Goal: Task Accomplishment & Management: Complete application form

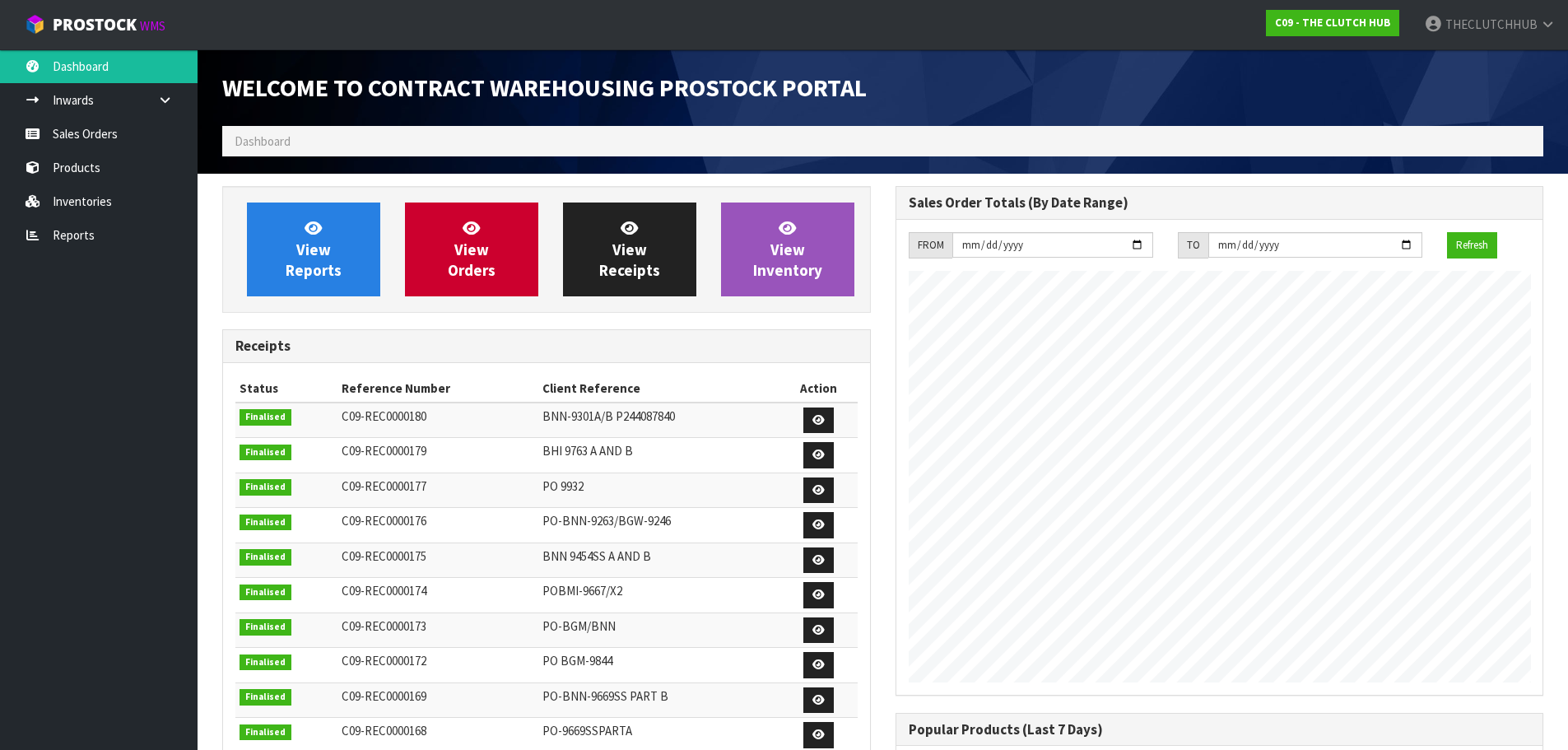
scroll to position [913, 673]
click at [109, 126] on link "Sales Orders" at bounding box center [99, 134] width 198 height 34
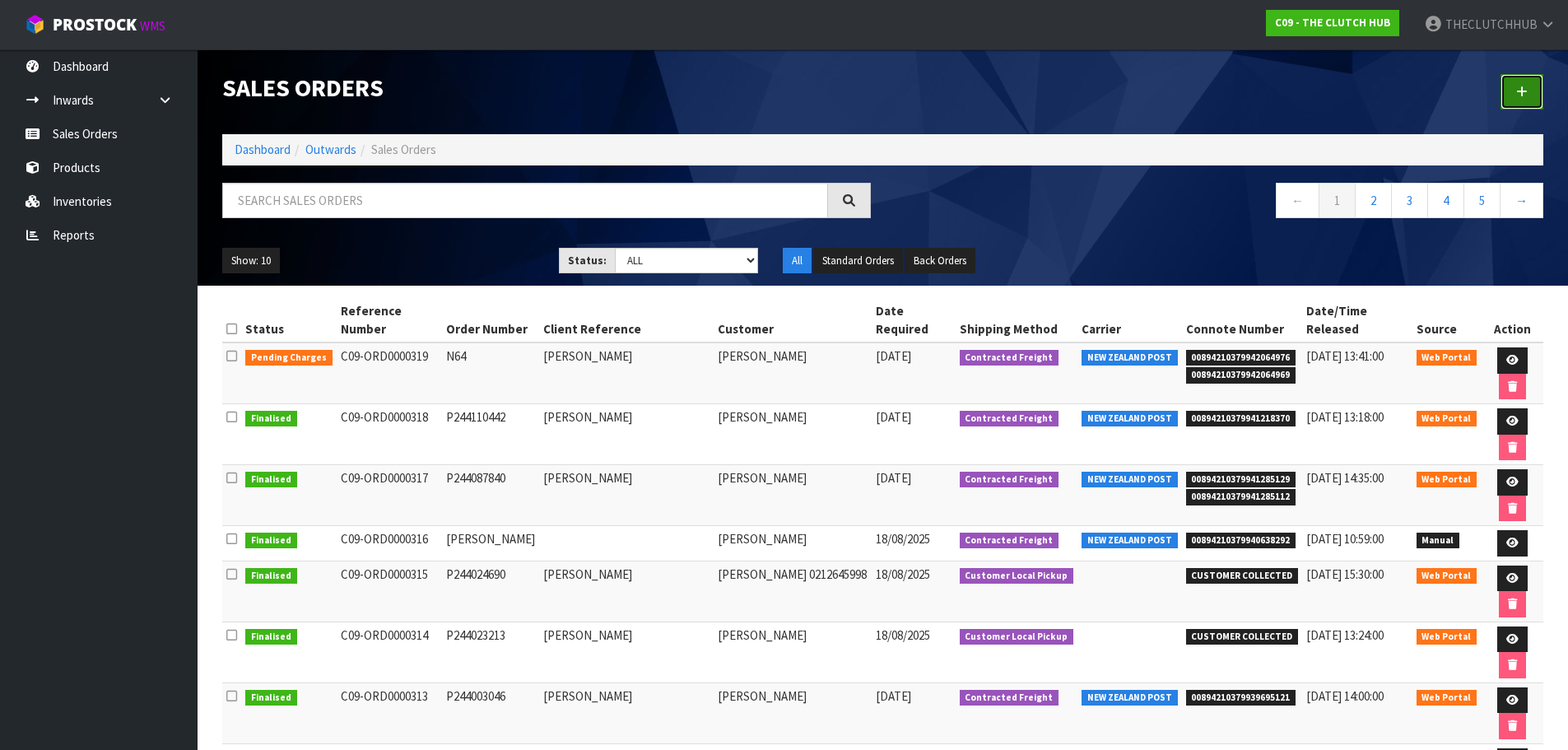
click at [771, 95] on link at bounding box center [1521, 92] width 43 height 36
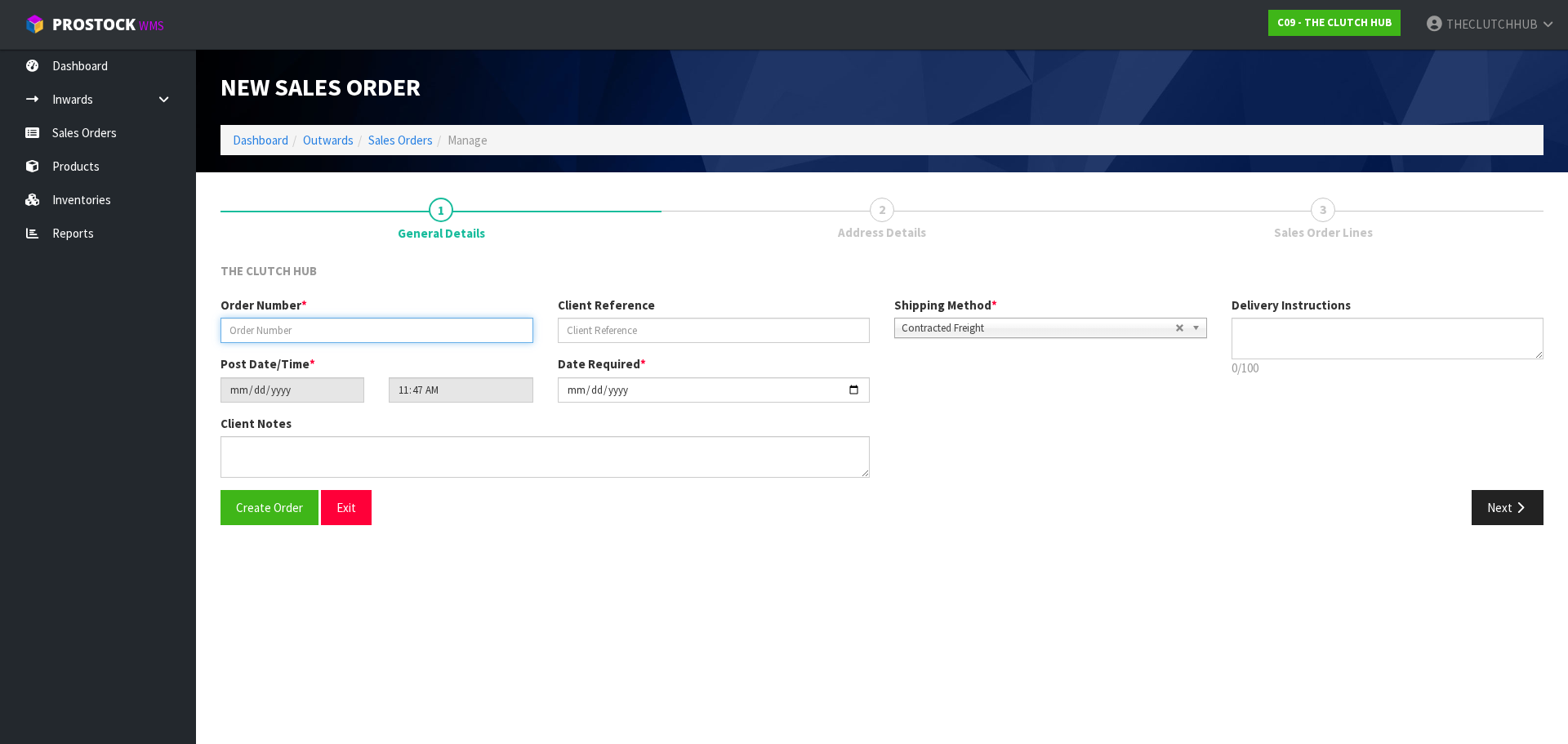
click at [326, 322] on input "text" at bounding box center [377, 331] width 312 height 25
paste input "P244126004"
type input "P244126004"
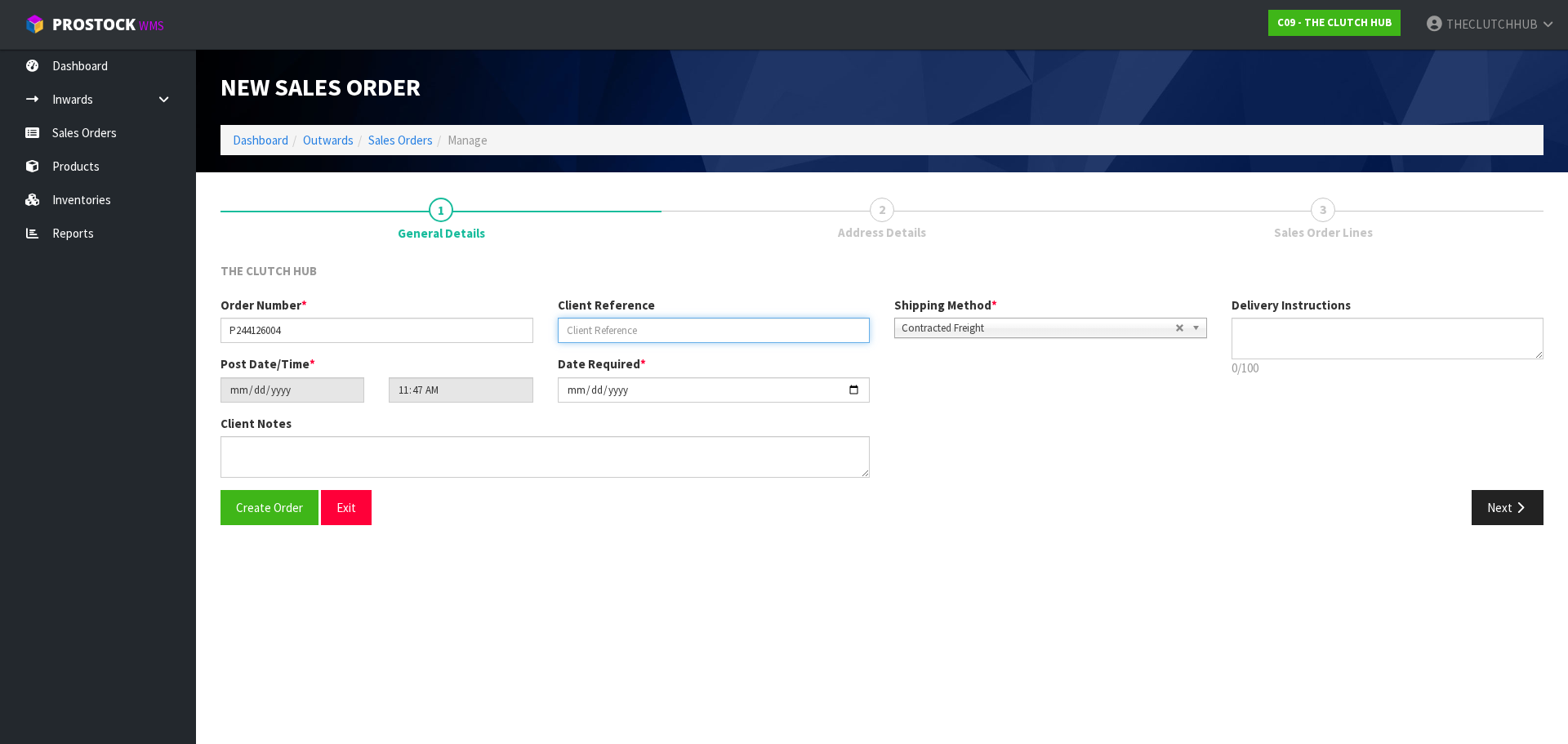
click at [626, 322] on input "text" at bounding box center [714, 331] width 312 height 25
type input "[PERSON_NAME]"
click at [764, 322] on input "[DATE]" at bounding box center [714, 390] width 312 height 25
type input "[DATE]"
click at [269, 322] on span "Create Order" at bounding box center [270, 507] width 67 height 15
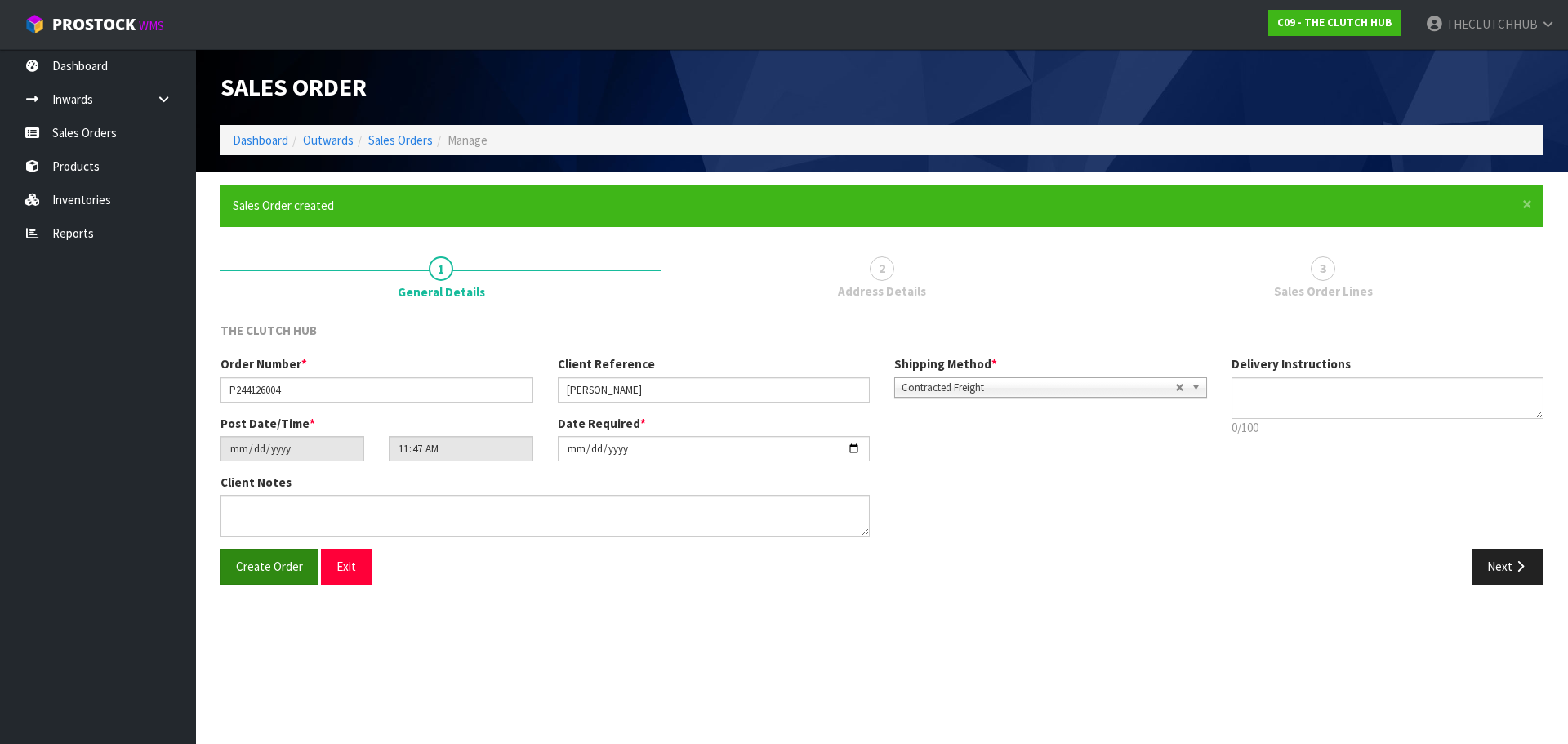
type input "13:47:00.000"
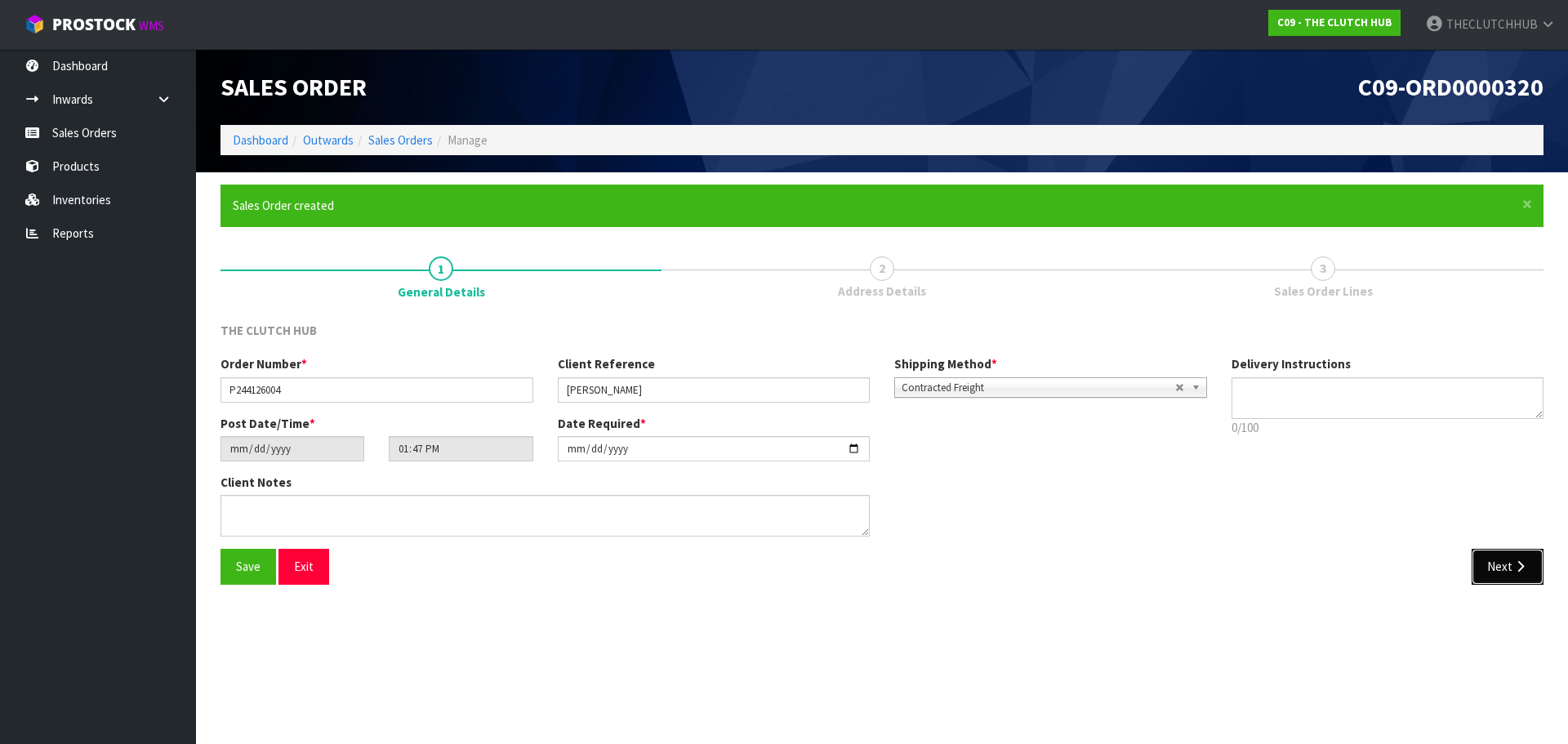
click at [764, 322] on icon "button" at bounding box center [1519, 566] width 15 height 12
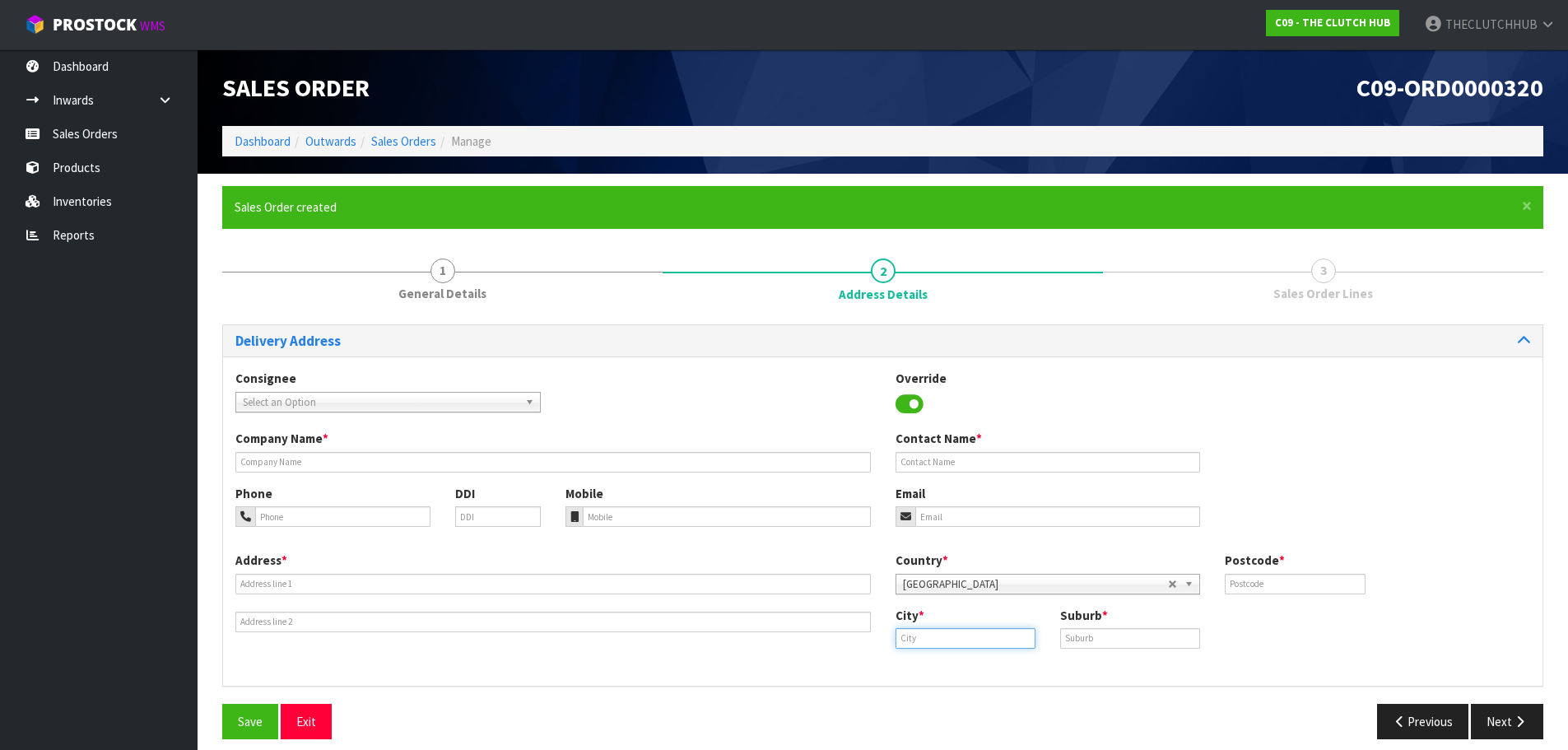
paste input "Maungaturoto"
type input "Maungaturoto"
drag, startPoint x: 968, startPoint y: 665, endPoint x: 1001, endPoint y: 657, distance: 34.0
click at [771, 324] on strong "Maungaturoto" at bounding box center [954, 666] width 83 height 16
paste input "MAUNGATUROTO"
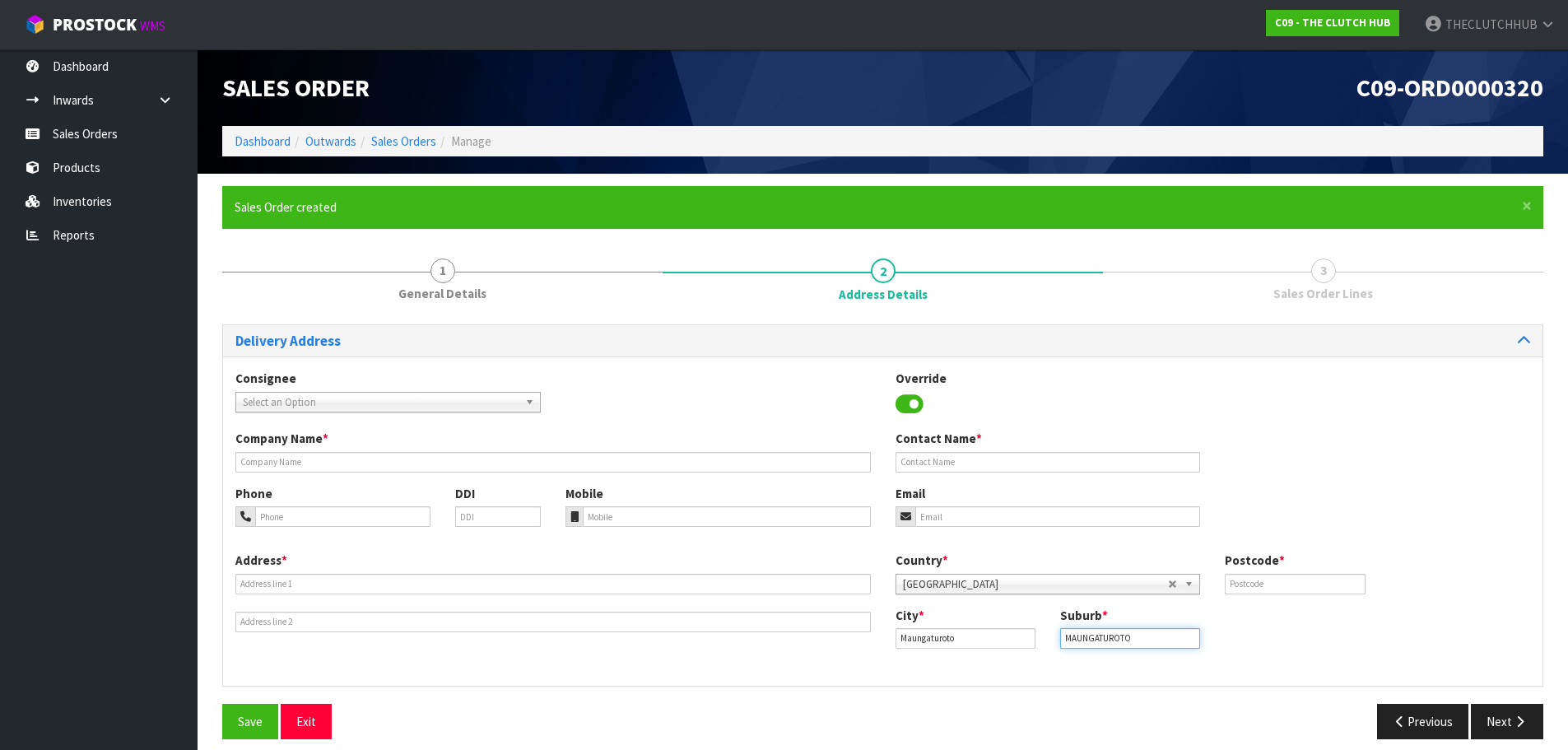
type input "MAUNGATUROTO"
click at [771, 324] on input "text" at bounding box center [1294, 584] width 140 height 20
type input "0583"
paste input "[EMAIL_ADDRESS][DOMAIN_NAME]"
type input "[EMAIL_ADDRESS][DOMAIN_NAME]"
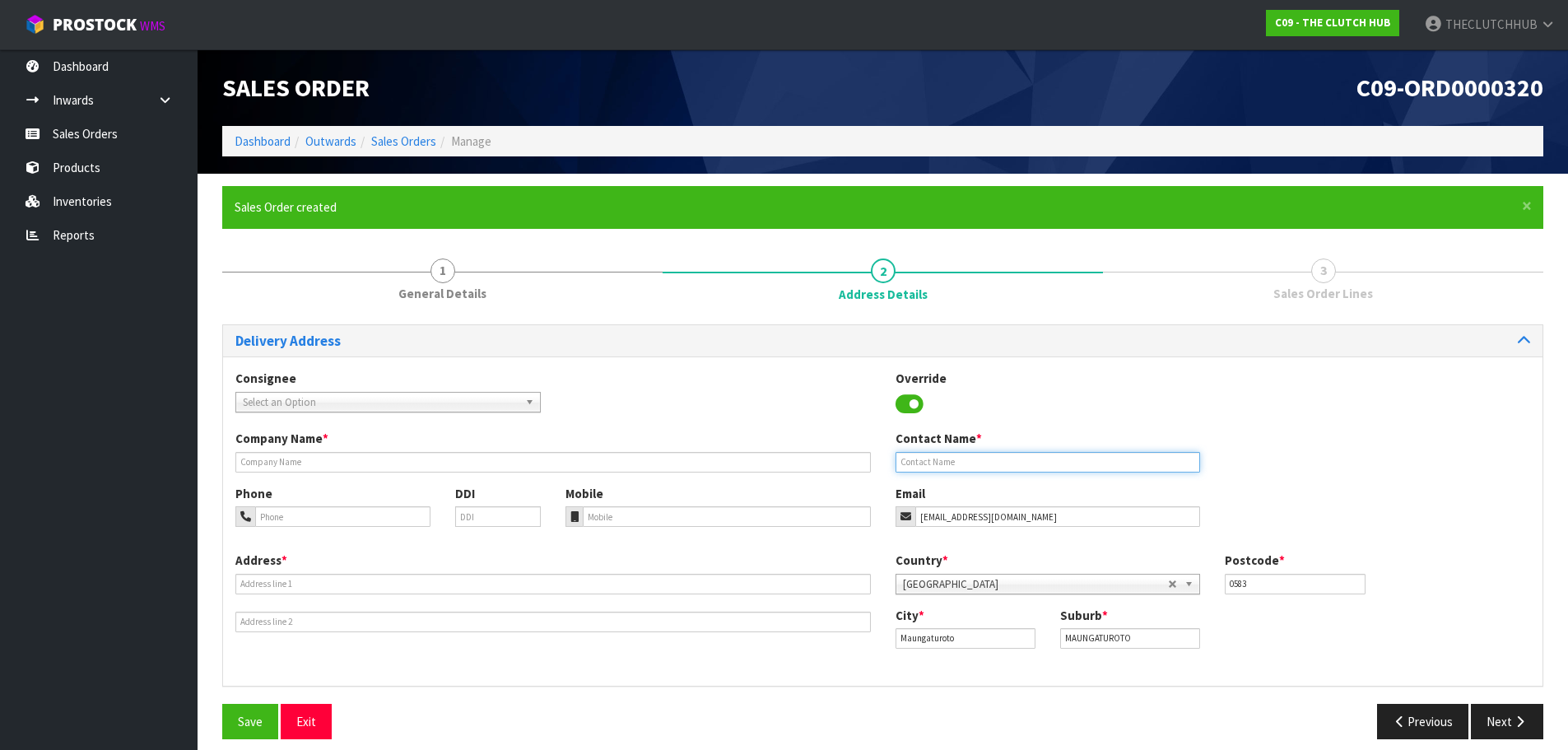
paste input "[PERSON_NAME]"
type input "[PERSON_NAME]"
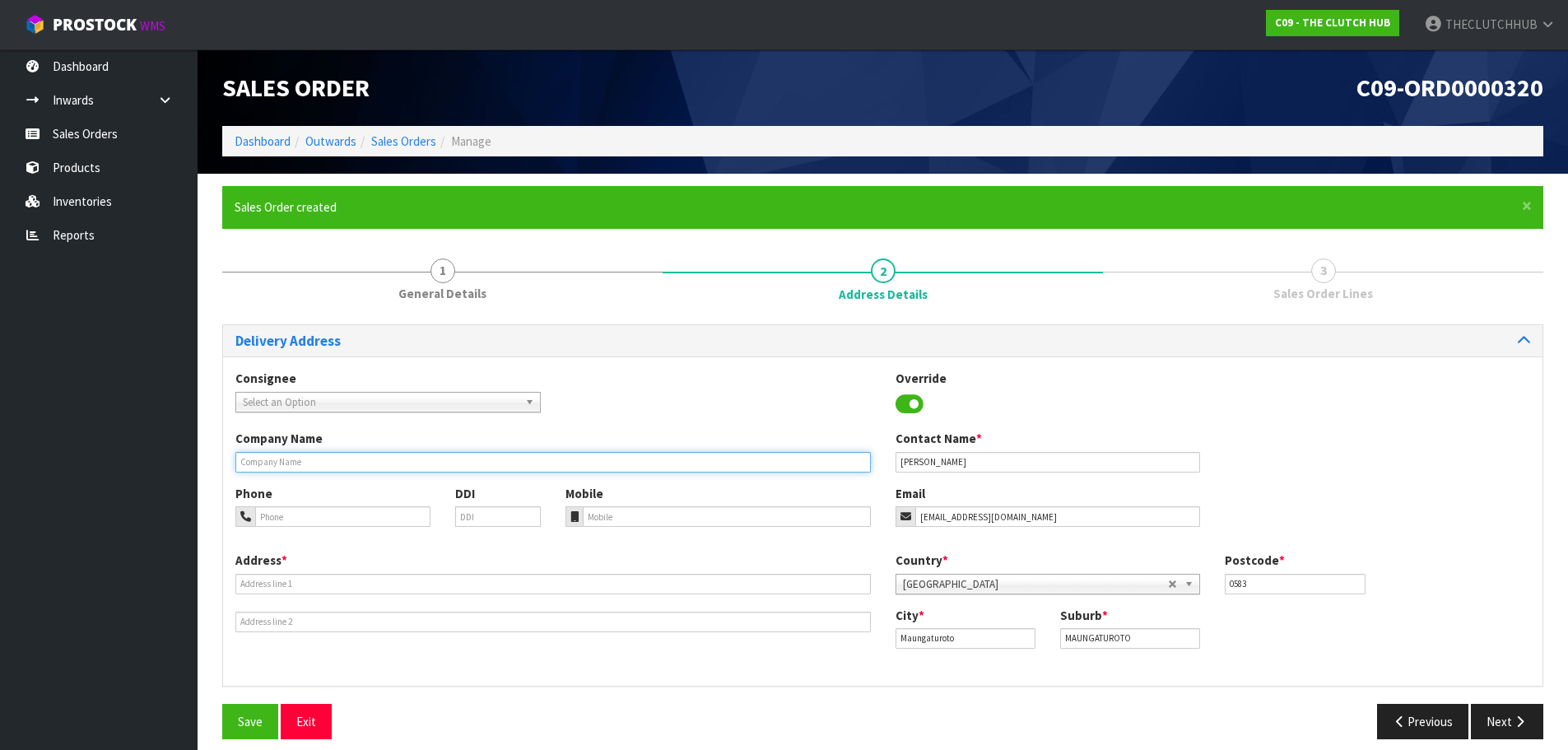
paste input "[PERSON_NAME]"
type input "[PERSON_NAME]"
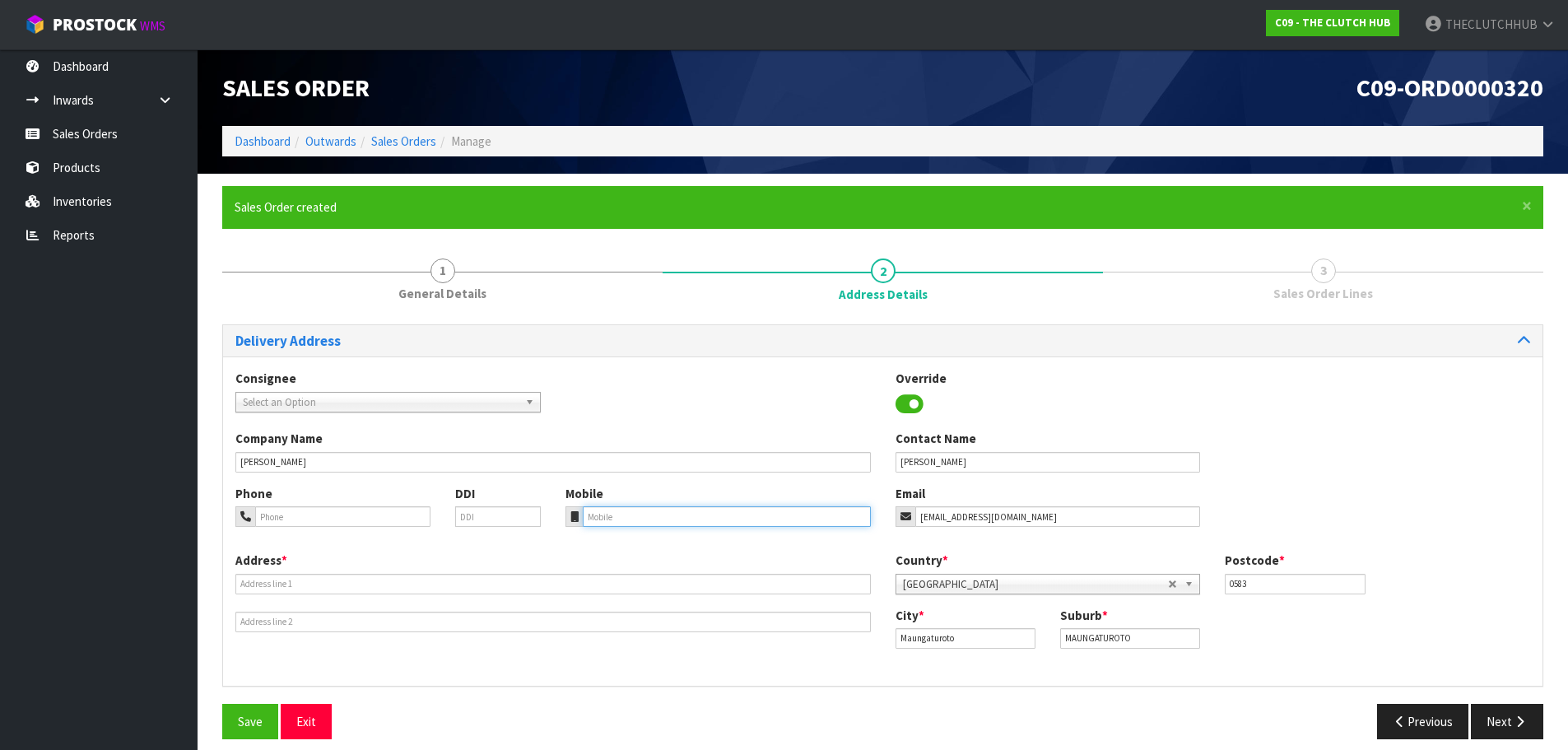
click at [592, 324] on input "tel" at bounding box center [727, 516] width 288 height 20
paste input "020 4292080"
type input "020 4292080"
paste input "[STREET_ADDRESS][PERSON_NAME]"
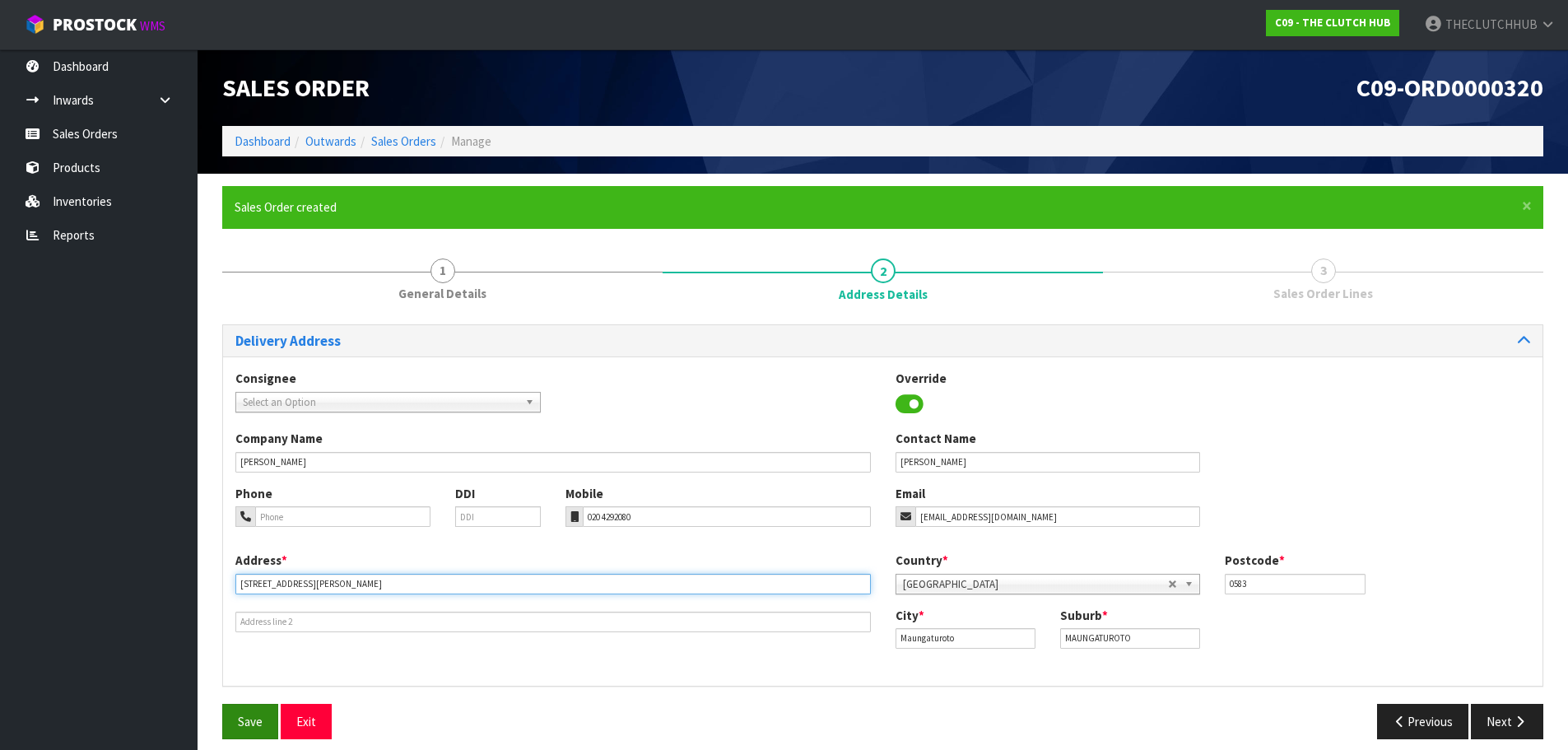
type input "[STREET_ADDRESS][PERSON_NAME]"
click at [254, 324] on span "Save" at bounding box center [250, 722] width 25 height 16
click at [771, 324] on button "Next" at bounding box center [1507, 722] width 72 height 36
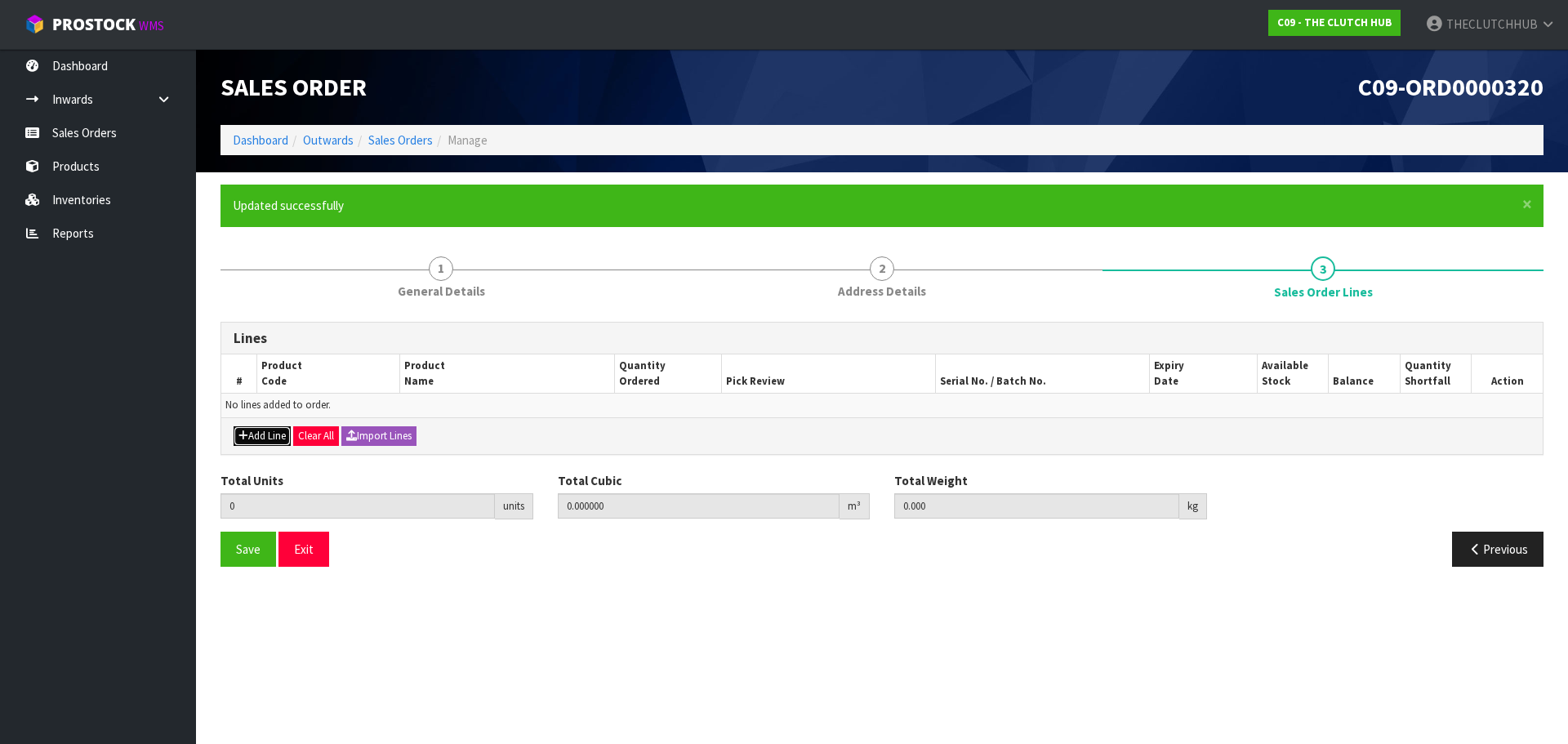
click at [266, 322] on button "Add Line" at bounding box center [261, 436] width 57 height 20
type input "0"
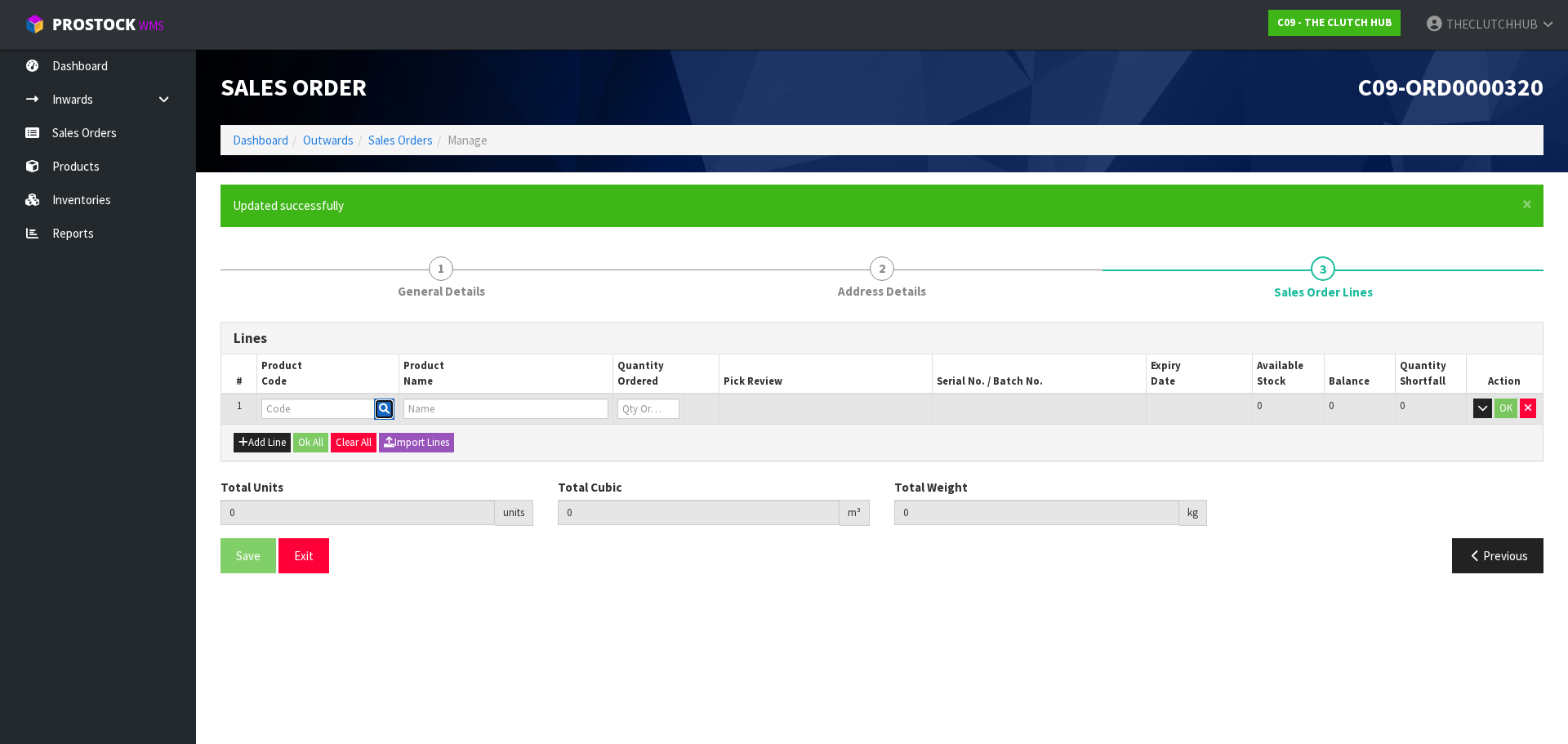
click at [389, 322] on icon "button" at bounding box center [384, 409] width 11 height 11
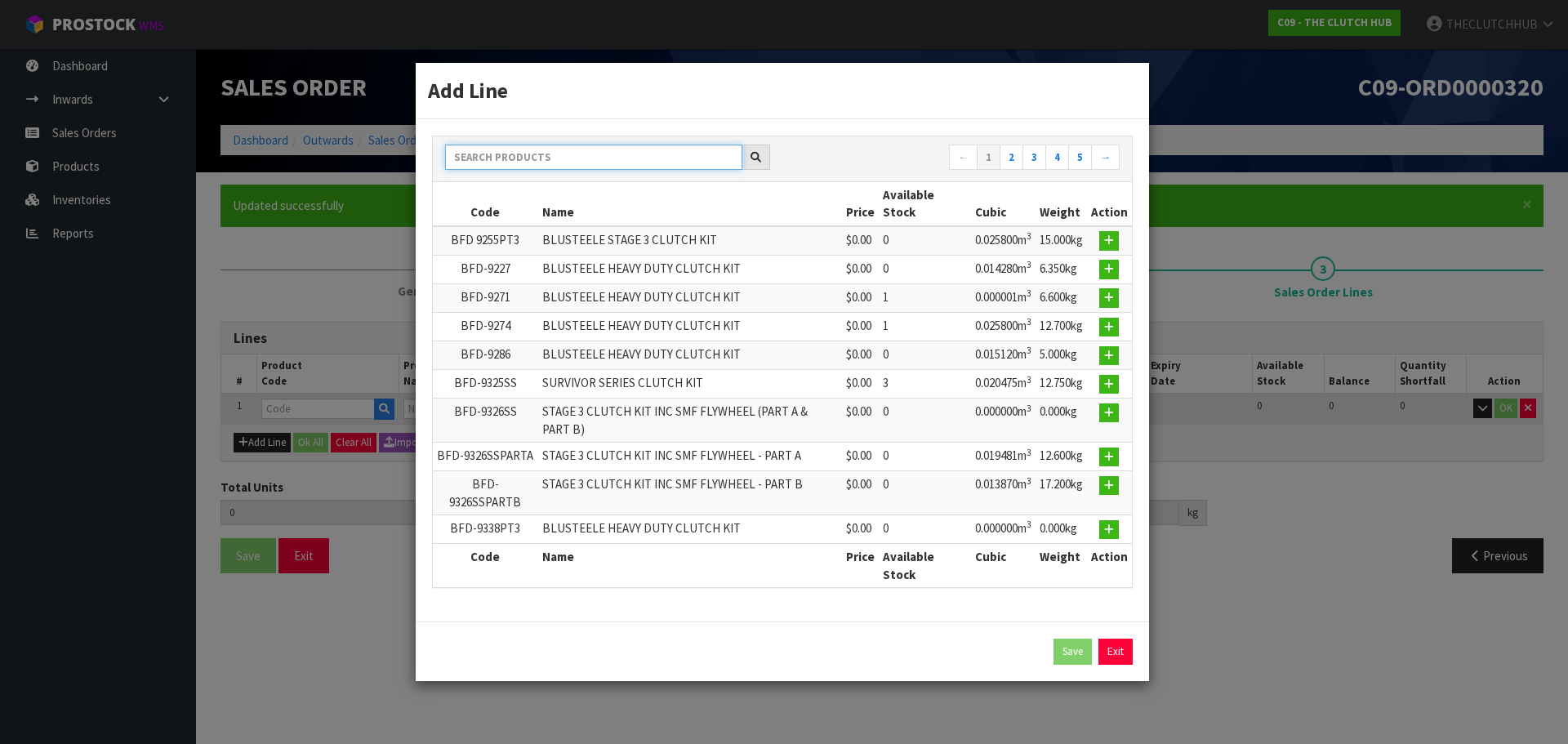
click at [523, 164] on input "text" at bounding box center [593, 157] width 297 height 25
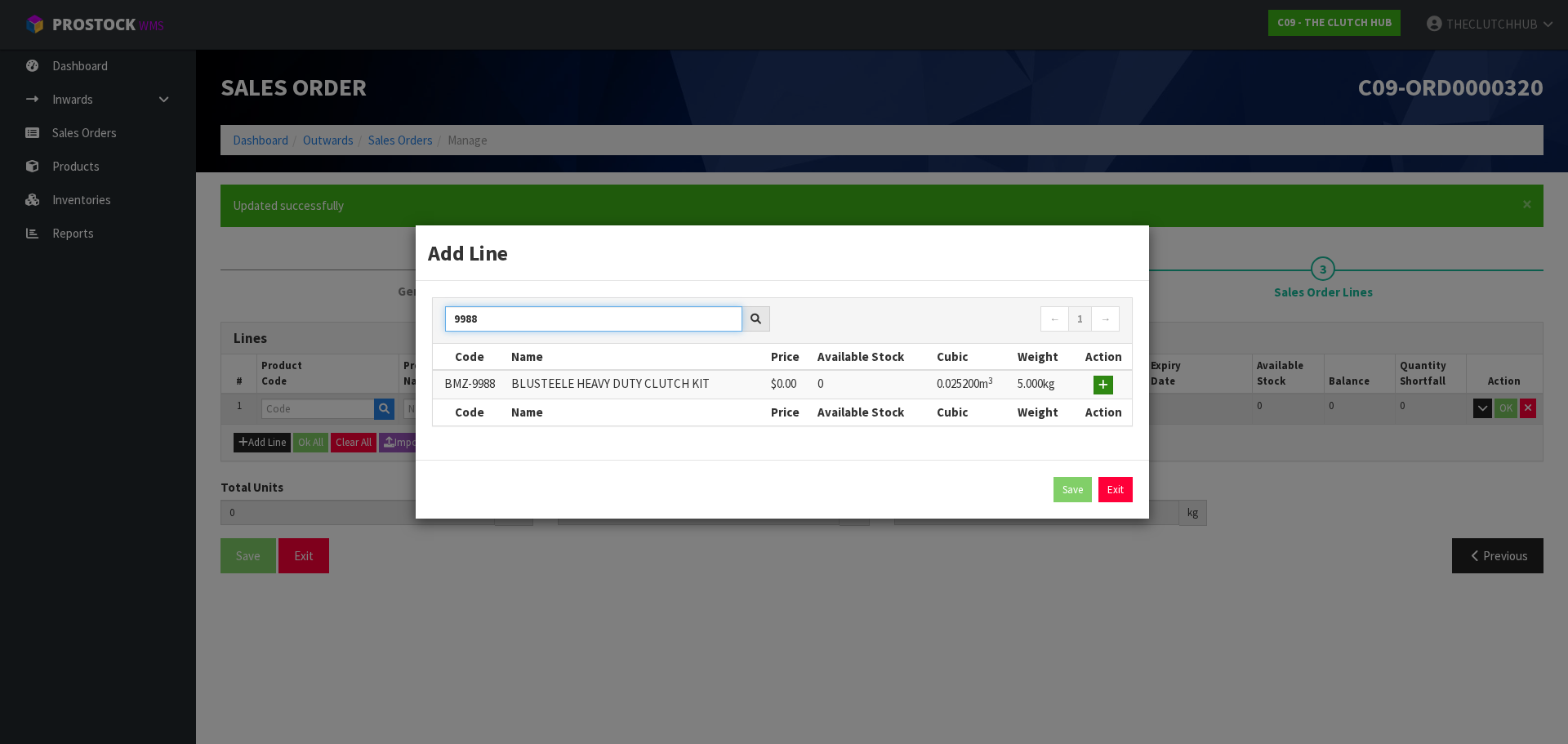
type input "9988"
click at [764, 322] on icon "button" at bounding box center [1103, 385] width 10 height 11
type input "0.000000"
type input "0.000"
type input "BMZ-9988"
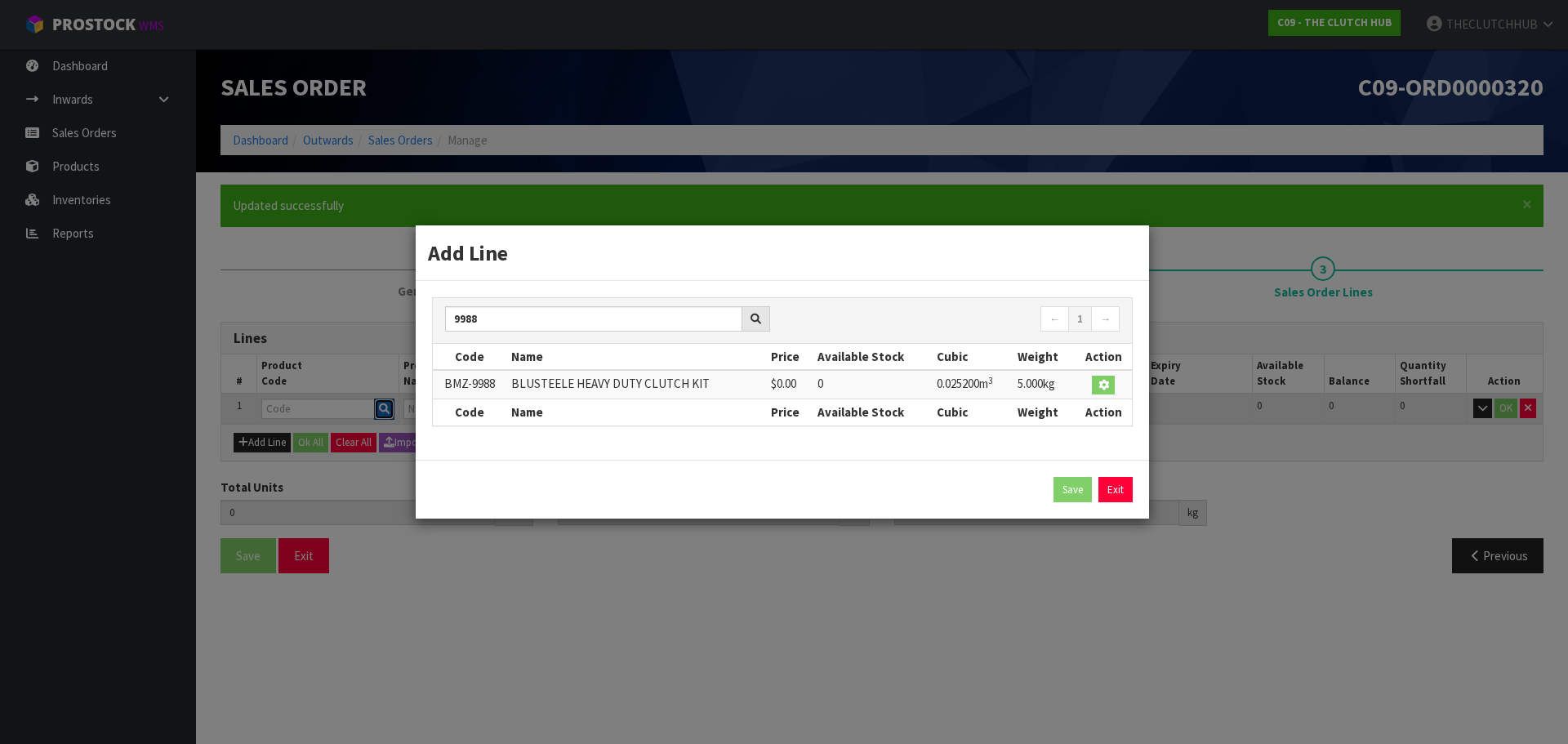
type input "BLUSTEELE HEAVY DUTY CLUTCH KIT"
type input "0"
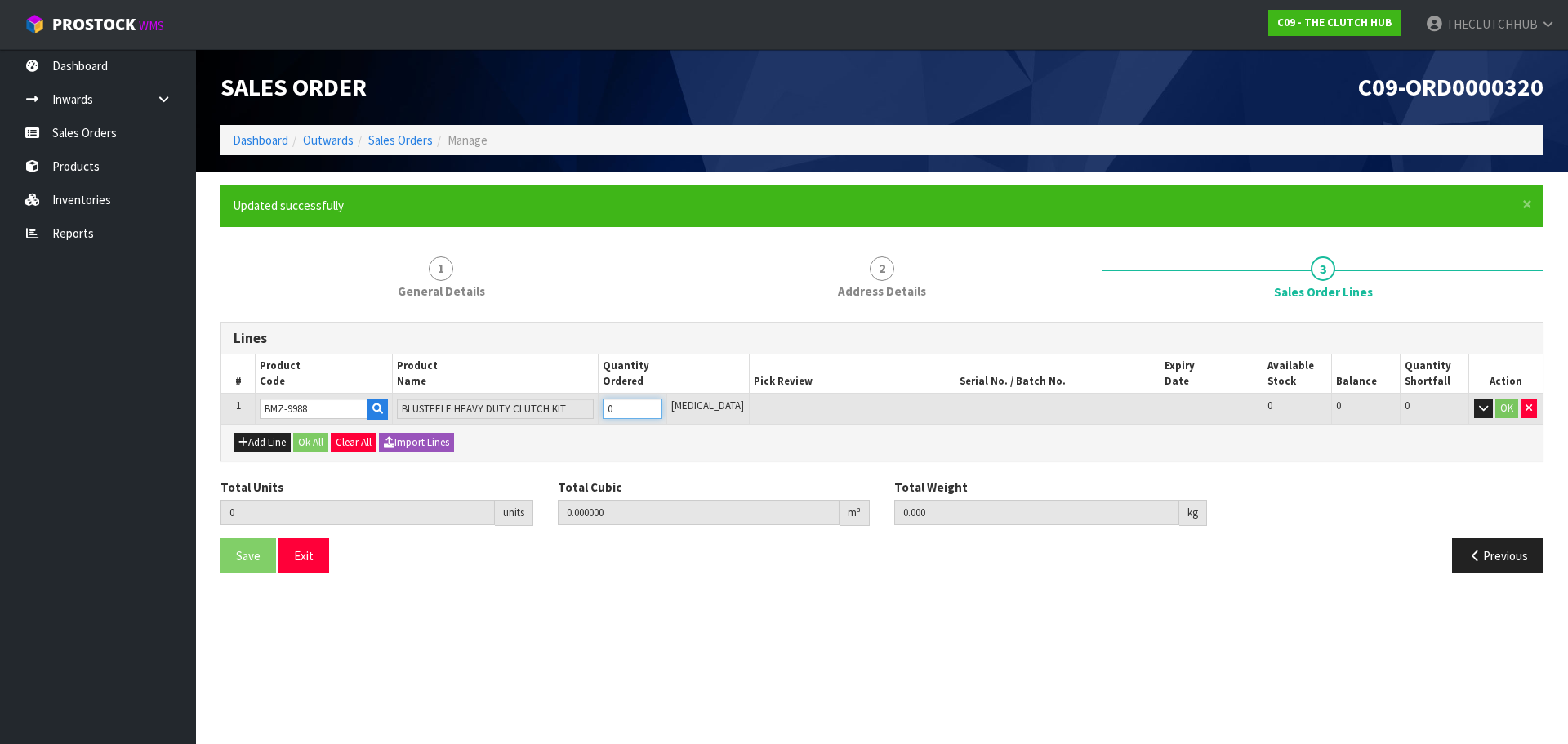
drag, startPoint x: 637, startPoint y: 405, endPoint x: 612, endPoint y: 408, distance: 25.2
click at [612, 322] on td "0" at bounding box center [632, 408] width 69 height 30
type input "1"
type input "0.0252"
type input "5.3"
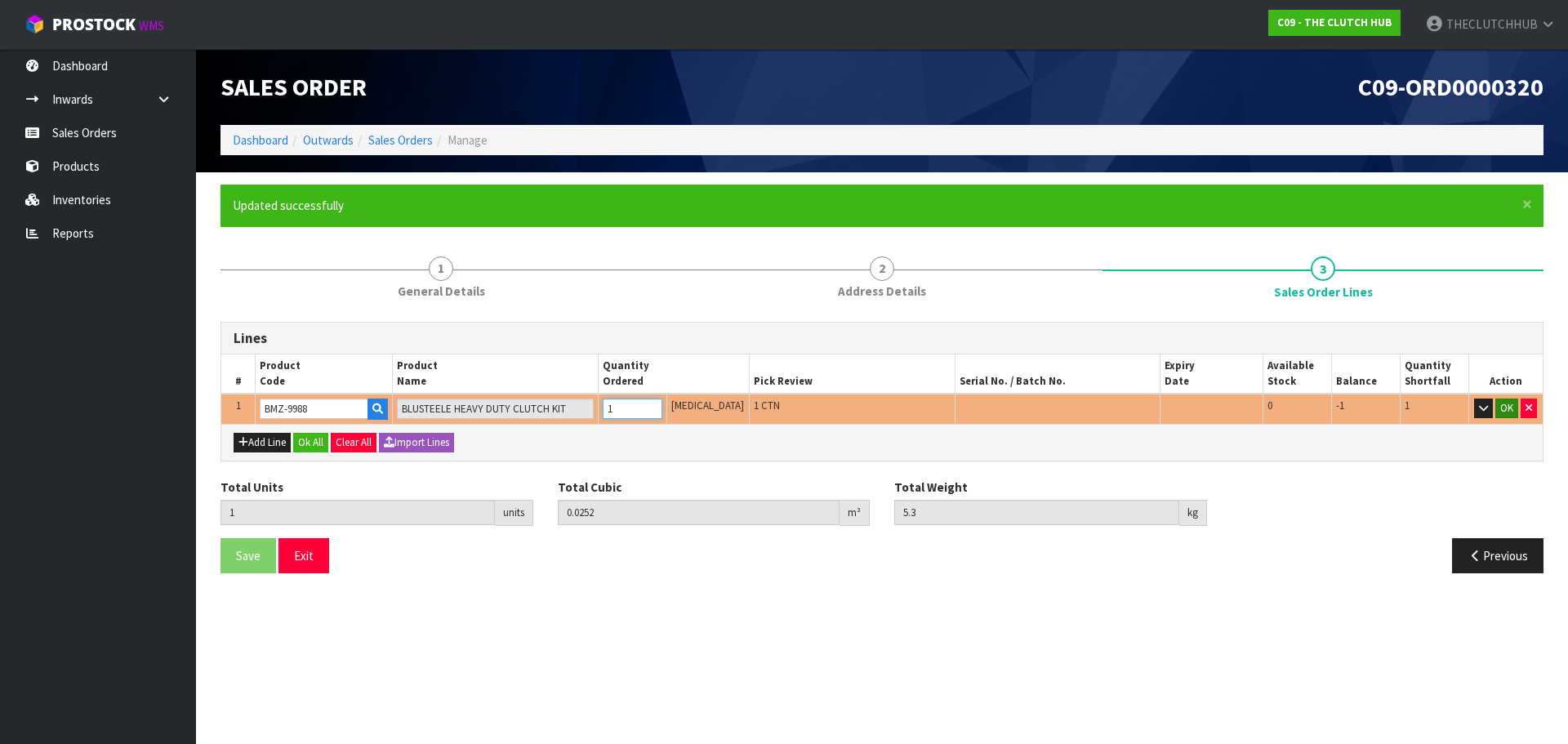
type input "1"
click at [764, 322] on button "OK" at bounding box center [1506, 409] width 23 height 20
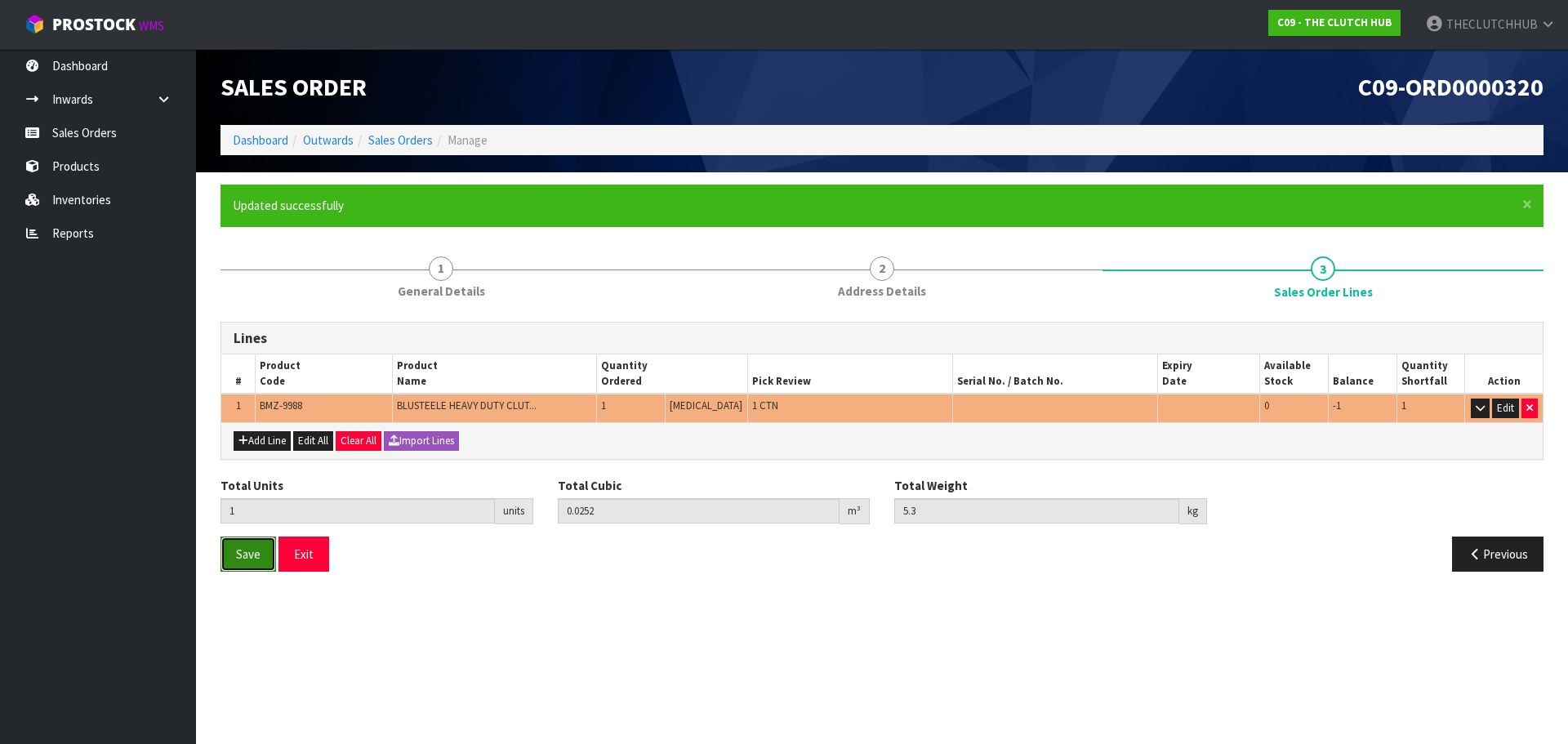
click at [243, 322] on button "Save" at bounding box center [248, 554] width 55 height 35
click at [311, 322] on button "Exit" at bounding box center [304, 554] width 51 height 35
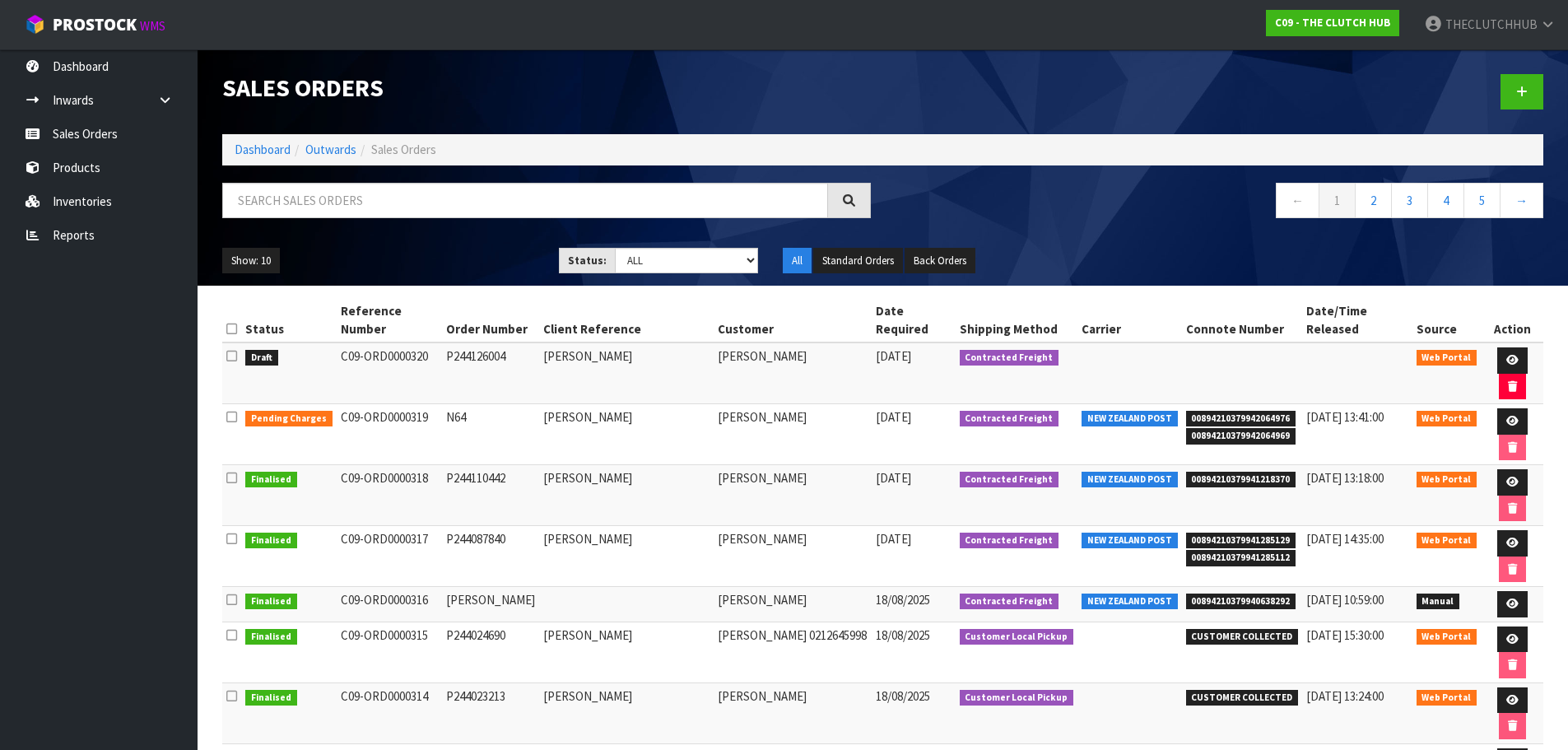
drag, startPoint x: 509, startPoint y: 353, endPoint x: 333, endPoint y: 356, distance: 176.0
click at [333, 324] on tr "Draft C09-ORD0000320 P244126004 [PERSON_NAME] [PERSON_NAME] [DATE] Contracted F…" at bounding box center [882, 373] width 1321 height 61
copy tr "C09-ORD0000320 P244126004"
